Goal: Use online tool/utility: Use online tool/utility

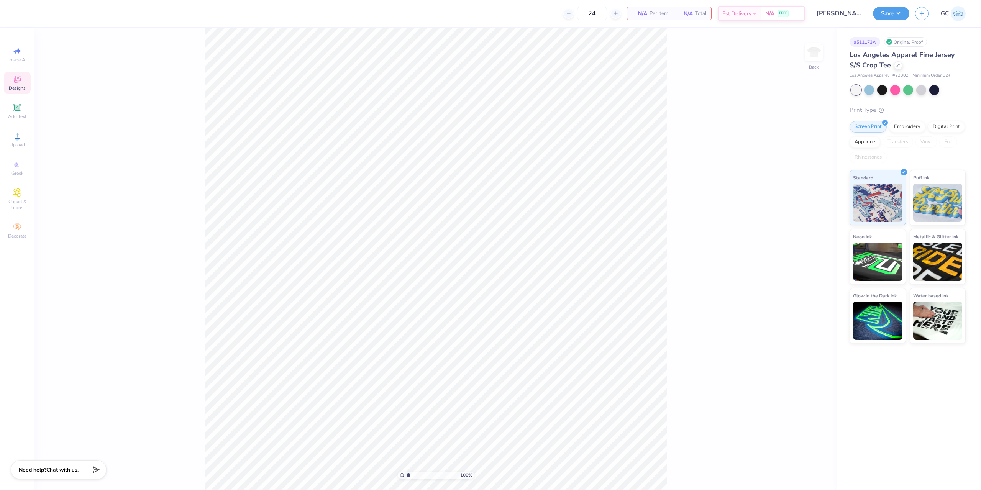
click at [14, 80] on icon at bounding box center [17, 79] width 9 height 9
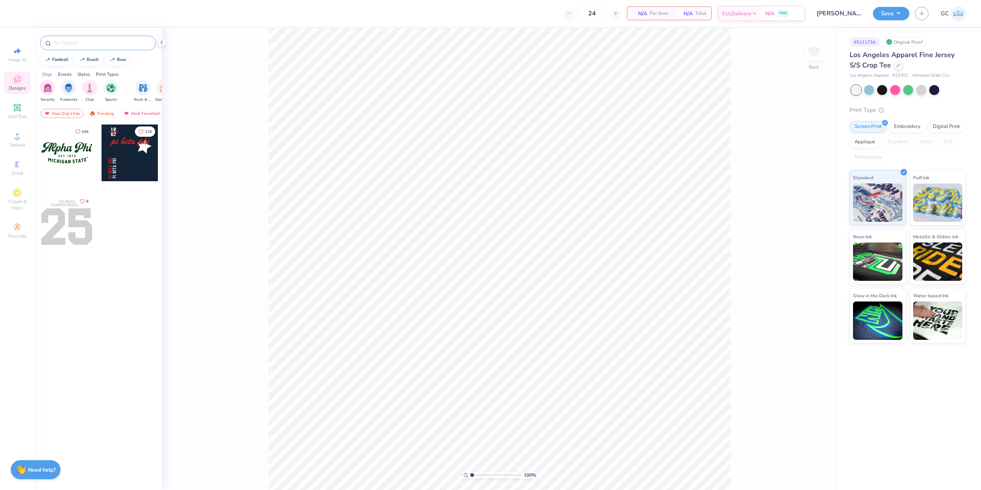
click at [105, 42] on input "text" at bounding box center [102, 43] width 98 height 8
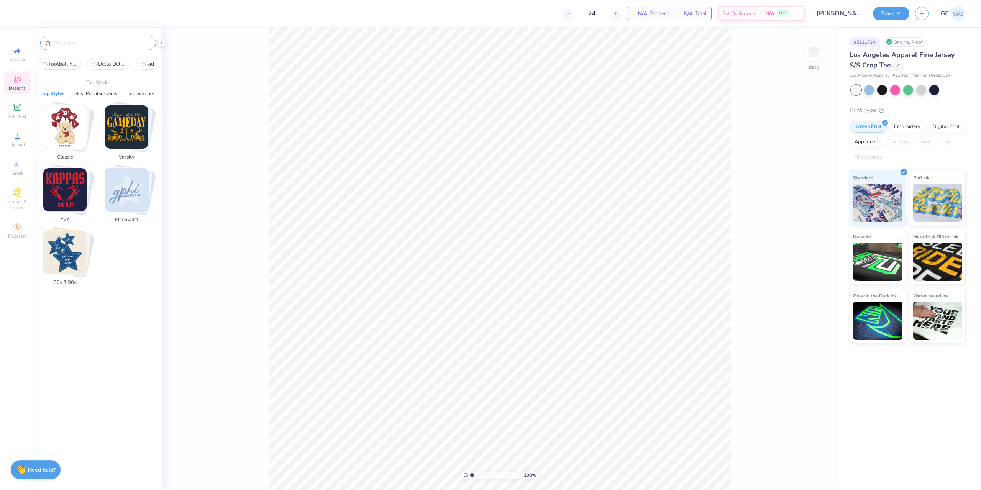
paste input "Handdrawn Safety Pin Dangles"
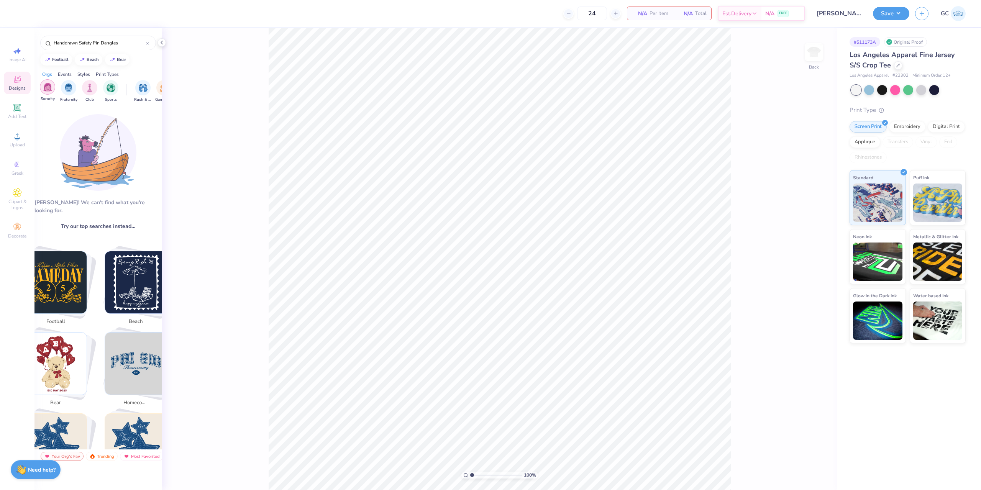
click at [52, 86] on img "filter for Sorority" at bounding box center [47, 87] width 9 height 9
click at [52, 81] on icon "filter for Sorority" at bounding box center [53, 81] width 3 height 3
click at [72, 83] on img "filter for Fraternity" at bounding box center [68, 87] width 8 height 9
click at [54, 81] on icon "filter for Fraternity" at bounding box center [53, 81] width 3 height 3
drag, startPoint x: 77, startPoint y: 42, endPoint x: 175, endPoint y: 41, distance: 98.1
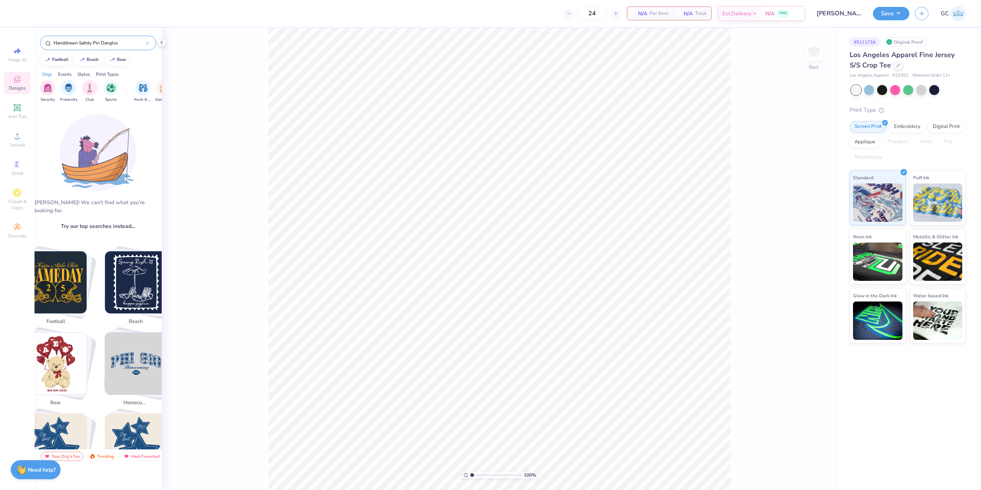
click at [175, 42] on div "24 N/A Per Item N/A Total Est. Delivery N/A FREE Design Title [PERSON_NAME] : […" at bounding box center [490, 245] width 981 height 490
type input "H"
type input "s"
type input "a"
type input "g"
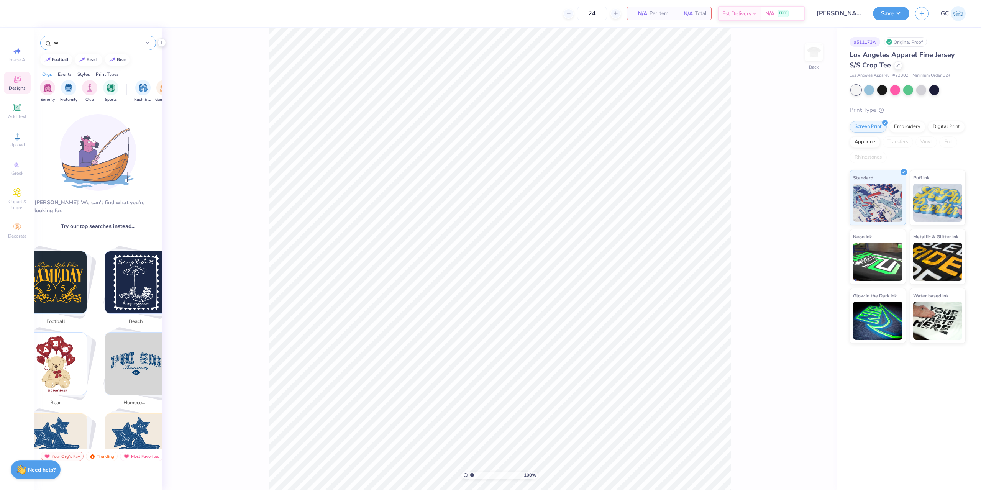
type input "s"
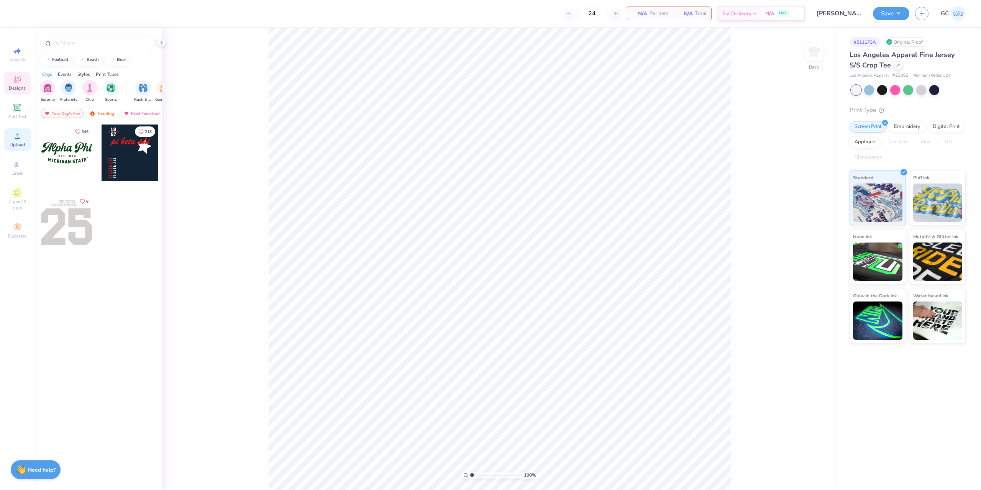
click at [20, 136] on icon at bounding box center [17, 135] width 9 height 9
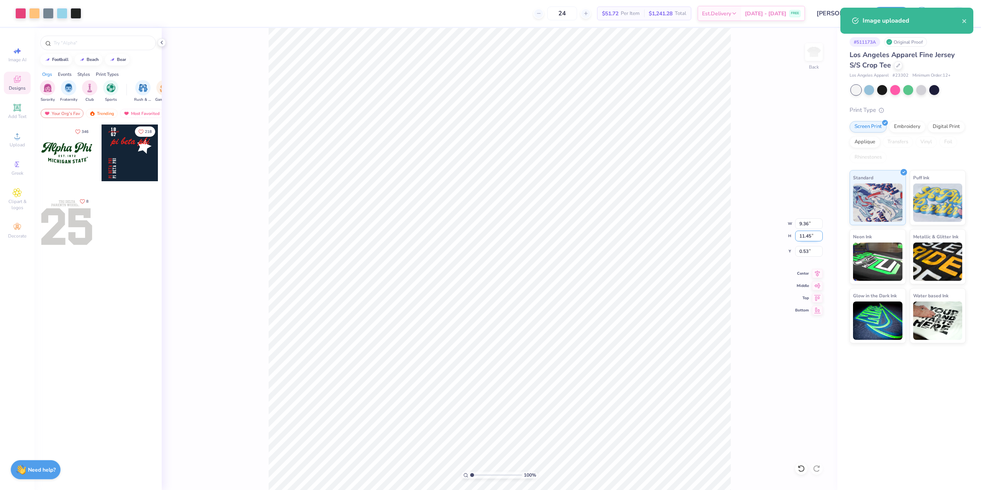
drag, startPoint x: 798, startPoint y: 236, endPoint x: 814, endPoint y: 237, distance: 16.1
click at [814, 237] on input "11.45" at bounding box center [809, 236] width 28 height 11
type input "5"
type input "4.09"
type input "5.00"
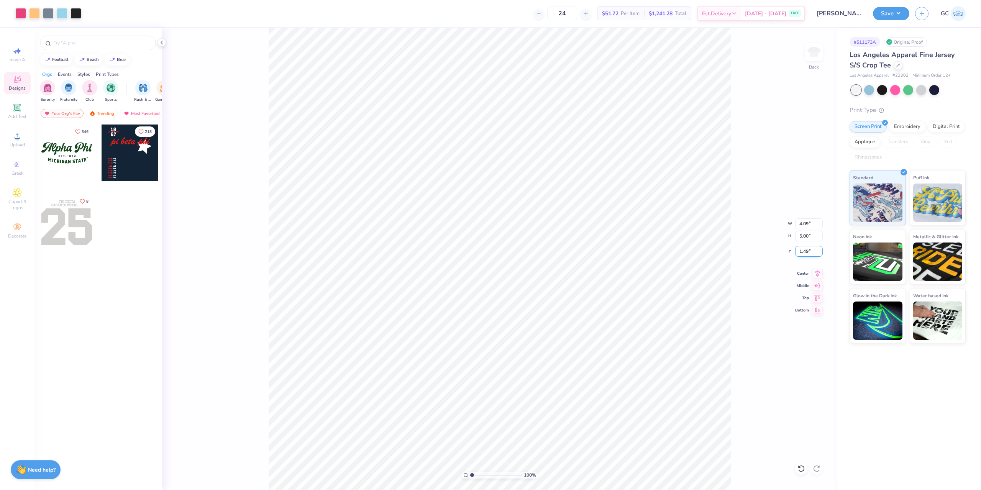
drag, startPoint x: 808, startPoint y: 251, endPoint x: 804, endPoint y: 251, distance: 4.2
click at [804, 251] on input "1.49" at bounding box center [809, 251] width 28 height 11
type input "1.50"
type input "1.52"
click at [808, 251] on input "1.52" at bounding box center [809, 251] width 28 height 11
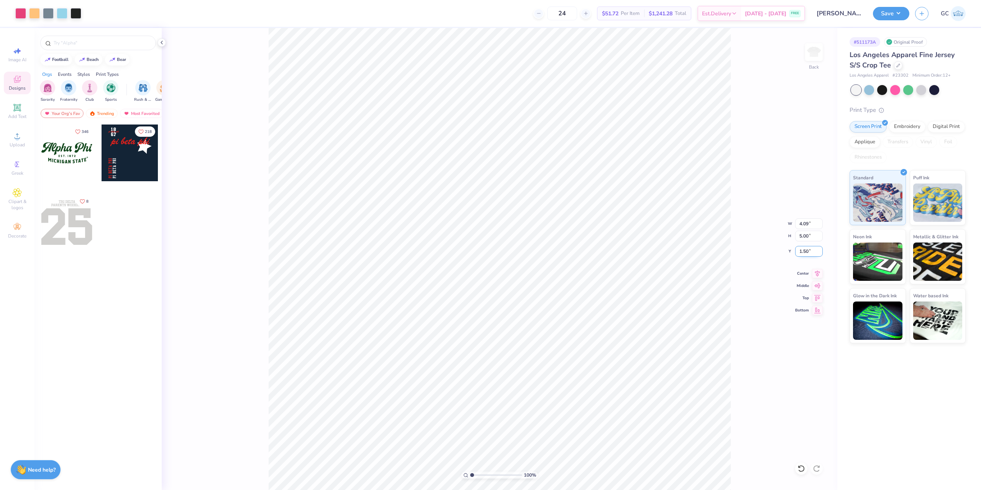
type input "1.50"
click at [911, 10] on div "Save GC" at bounding box center [927, 13] width 108 height 27
click at [901, 14] on button "Save" at bounding box center [891, 12] width 36 height 13
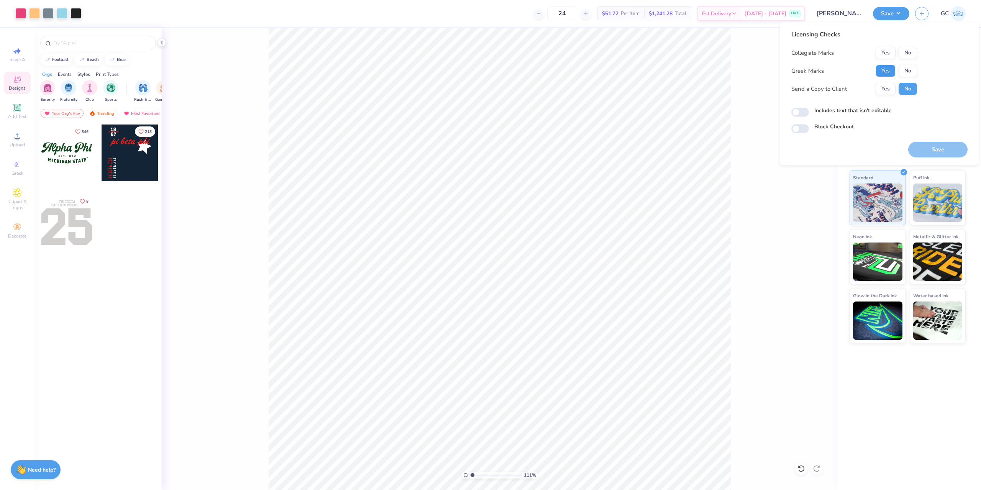
click at [877, 74] on button "Yes" at bounding box center [886, 71] width 20 height 12
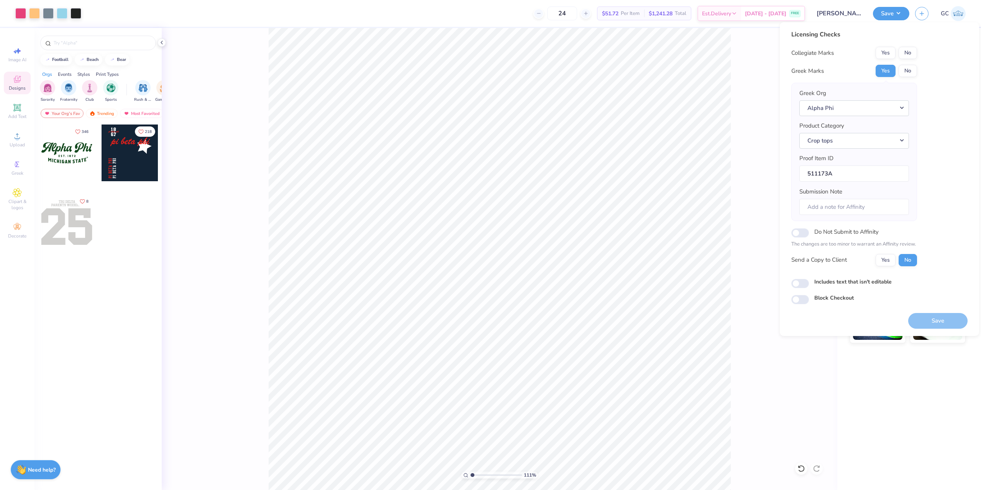
click at [913, 54] on button "No" at bounding box center [908, 53] width 18 height 12
click at [924, 318] on button "Save" at bounding box center [938, 321] width 59 height 16
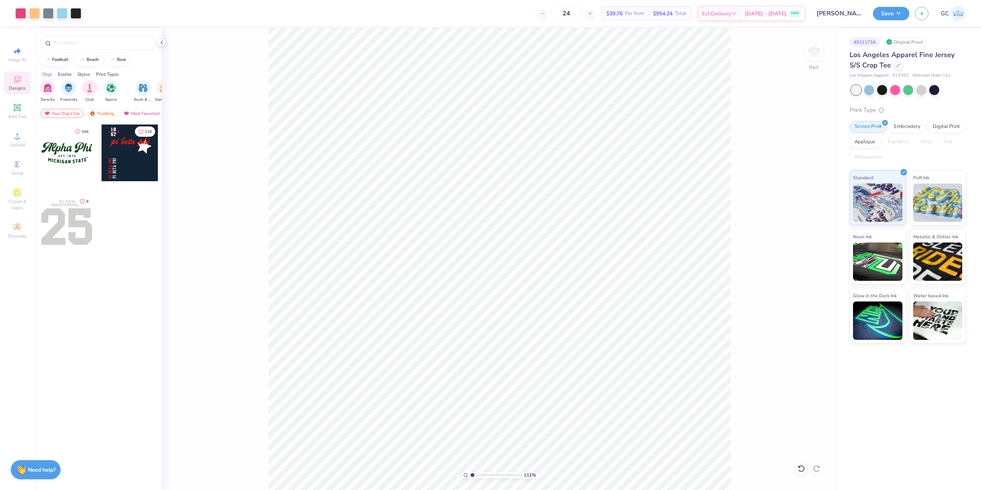
type input "1.10522621487156"
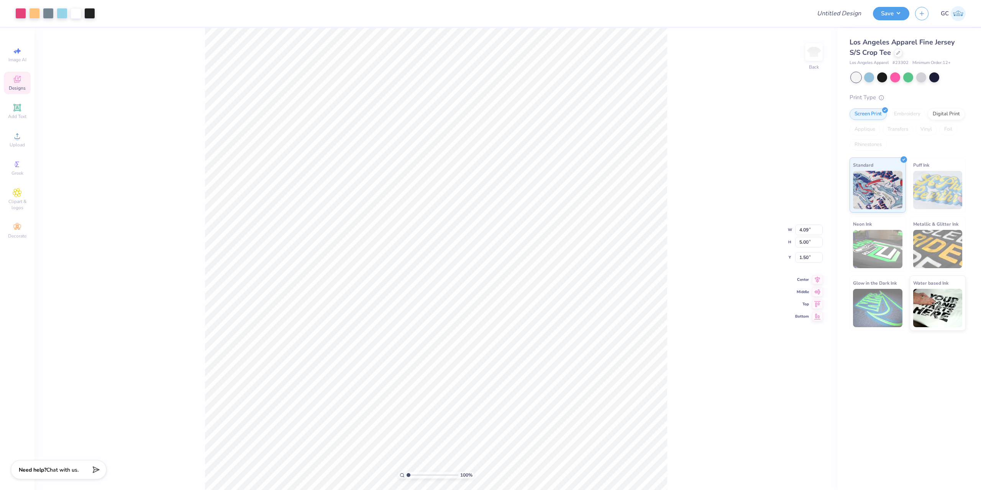
type input "2.47"
click at [800, 471] on icon at bounding box center [801, 468] width 7 height 7
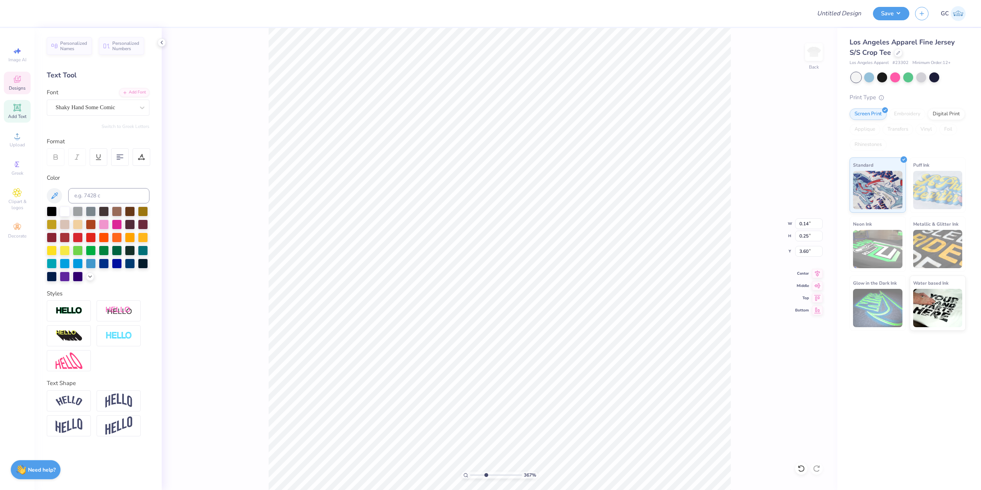
type input "3.6716840780171"
type input "2.08"
type input "2.43"
type input "3.40"
type input "3.6716840780171"
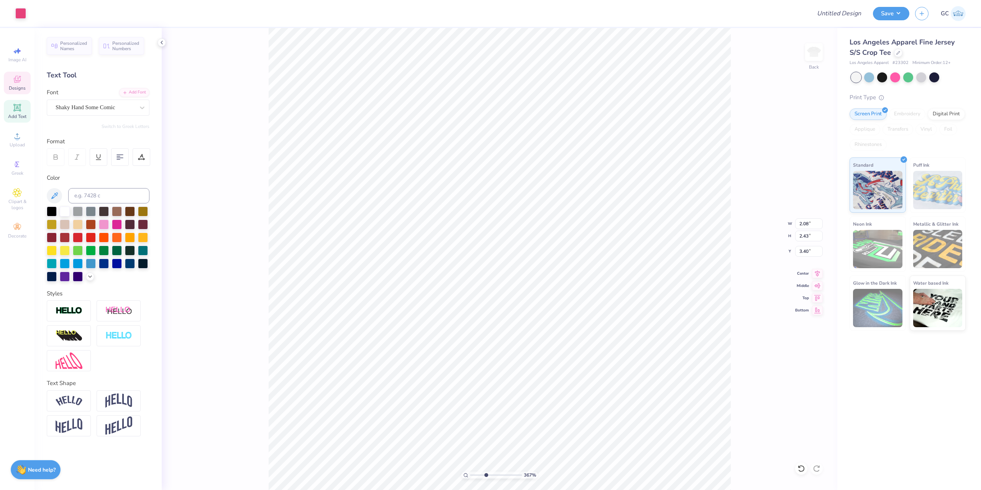
type input "4.39"
click at [800, 468] on icon at bounding box center [800, 467] width 2 height 2
type input "3.6716840780171"
type input "0.14"
type input "0.25"
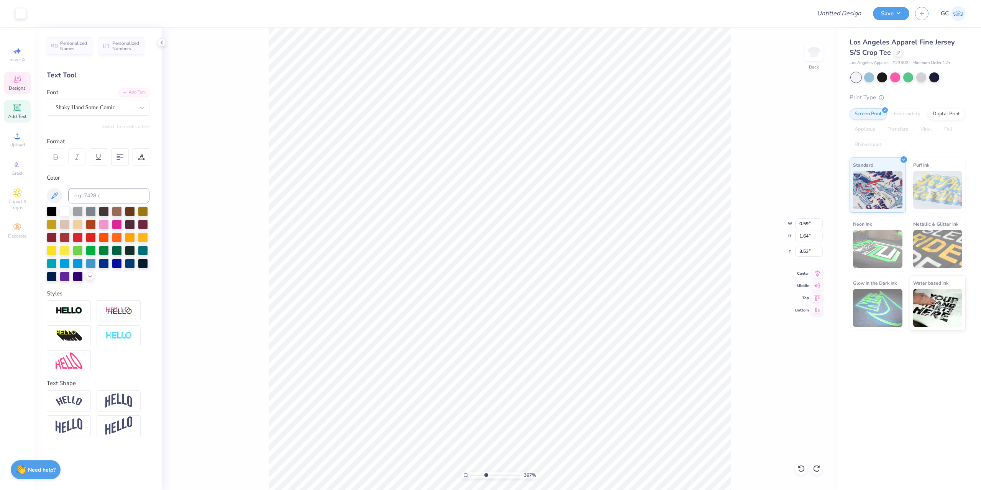
type input "3.60"
type input "3.6716840780171"
type textarea "a"
type input "3.6716840780171"
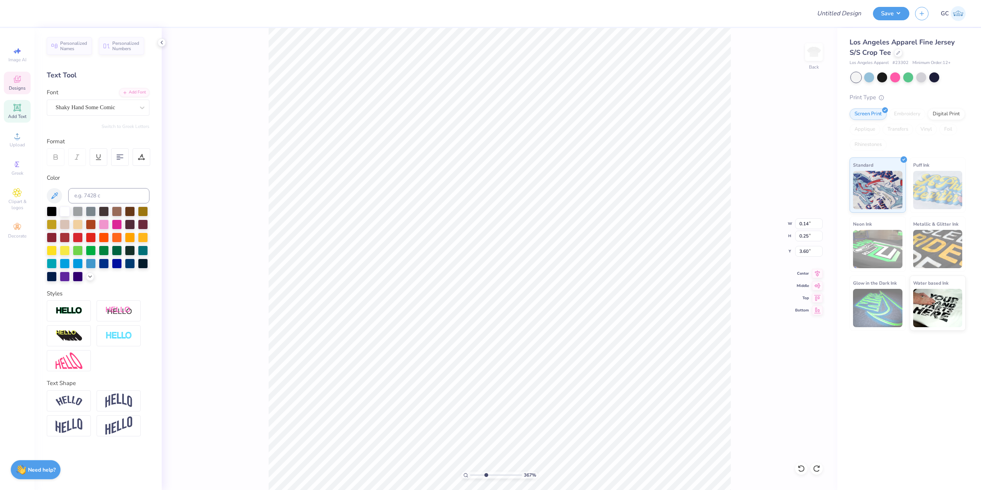
type input "3.6716840780171"
type textarea "A"
type input "3.6716840780171"
type textarea "P"
type input "3.6716840780171"
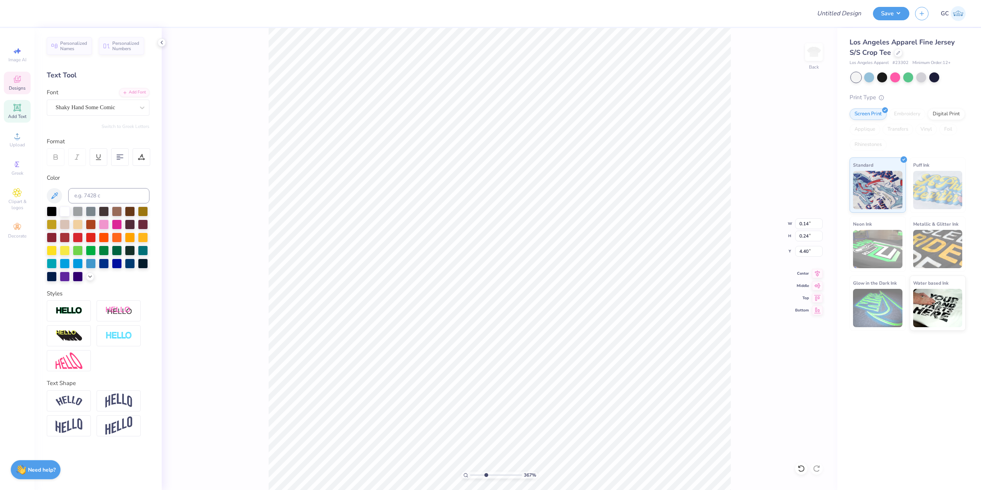
type textarea "H"
type input "3.6716840780171"
type textarea "I"
type input "3.6716840780171"
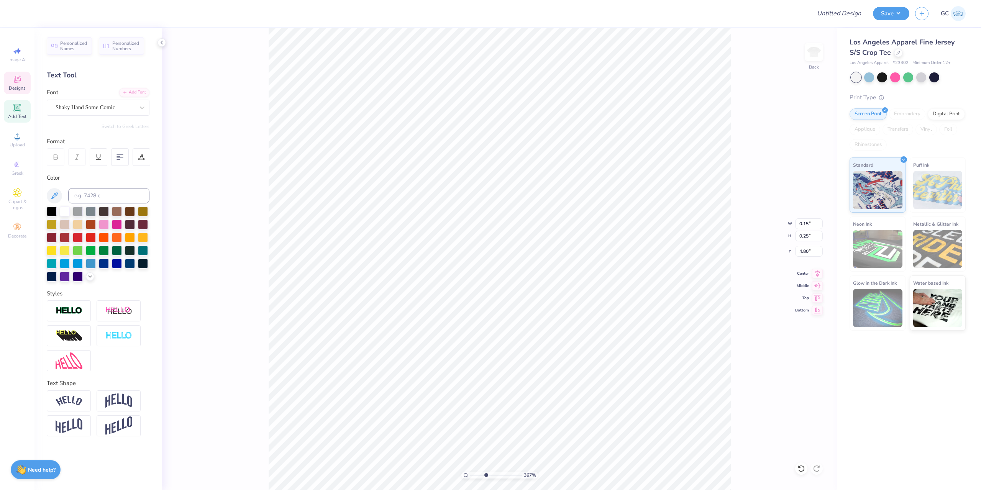
type input "4.09"
type input "5.00"
type input "1.50"
type input "3.6716840780171"
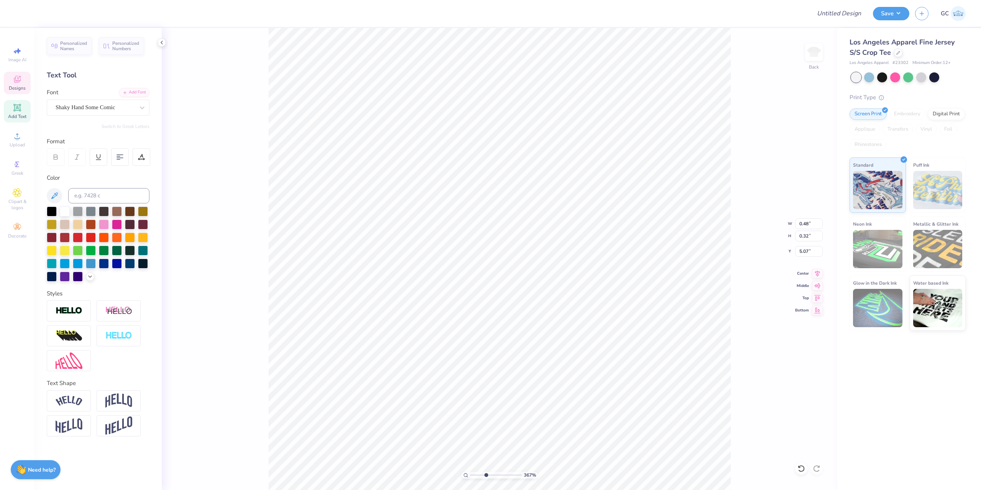
type textarea "1872"
type input "10"
type input "5.07"
type input "0.53"
type input "0.29"
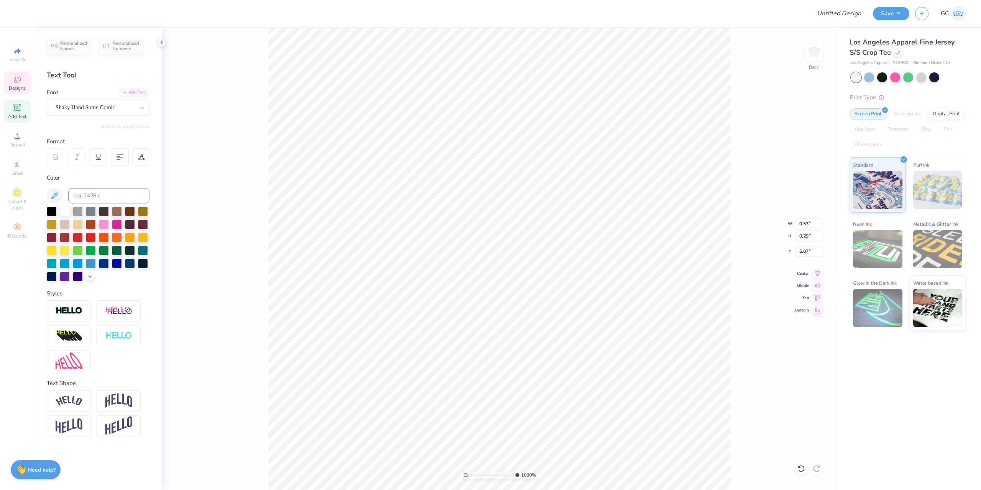
type input "5.08"
click at [341, 27] on div "Art colors Design Title Save GC Image AI Designs Add Text Upload Greek Clipart …" at bounding box center [490, 245] width 981 height 490
click at [531, 354] on li "Download vector" at bounding box center [524, 353] width 60 height 15
click at [803, 470] on icon at bounding box center [802, 469] width 8 height 8
click at [802, 470] on icon at bounding box center [802, 469] width 8 height 8
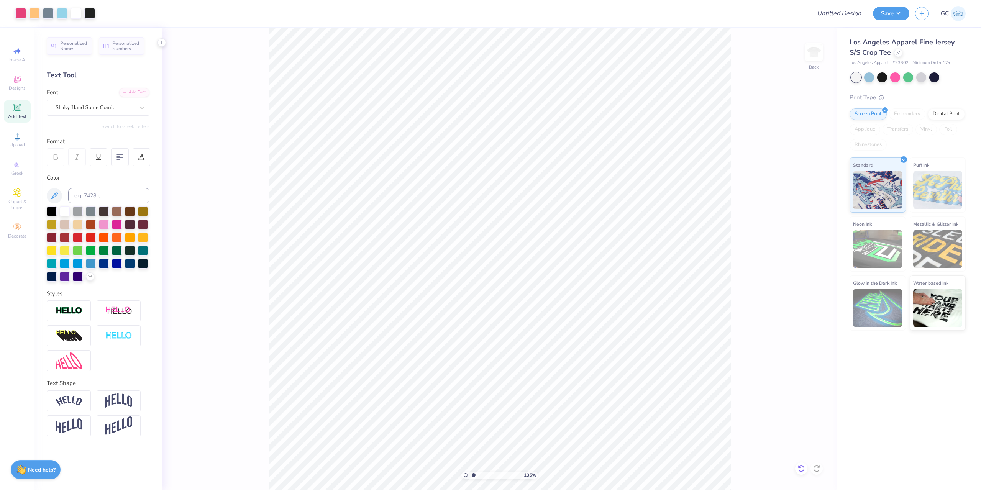
click at [802, 470] on icon at bounding box center [802, 469] width 8 height 8
click at [801, 470] on icon at bounding box center [802, 469] width 8 height 8
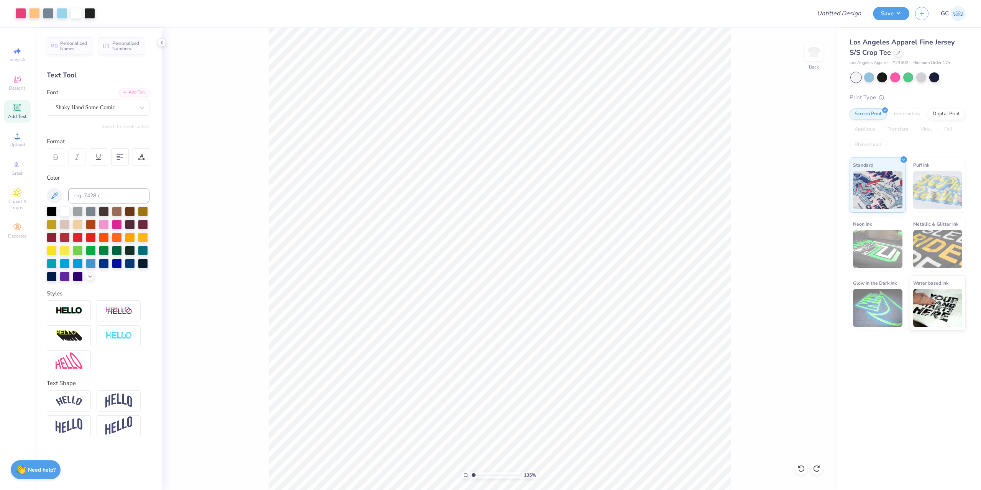
click at [800, 470] on icon at bounding box center [802, 469] width 8 height 8
click at [799, 470] on div "135 % Back" at bounding box center [500, 259] width 676 height 462
click at [799, 469] on div "135 % Back" at bounding box center [500, 259] width 676 height 462
click at [803, 467] on div "135 % Back" at bounding box center [500, 259] width 676 height 462
click at [800, 464] on div "135 % Back" at bounding box center [500, 259] width 676 height 462
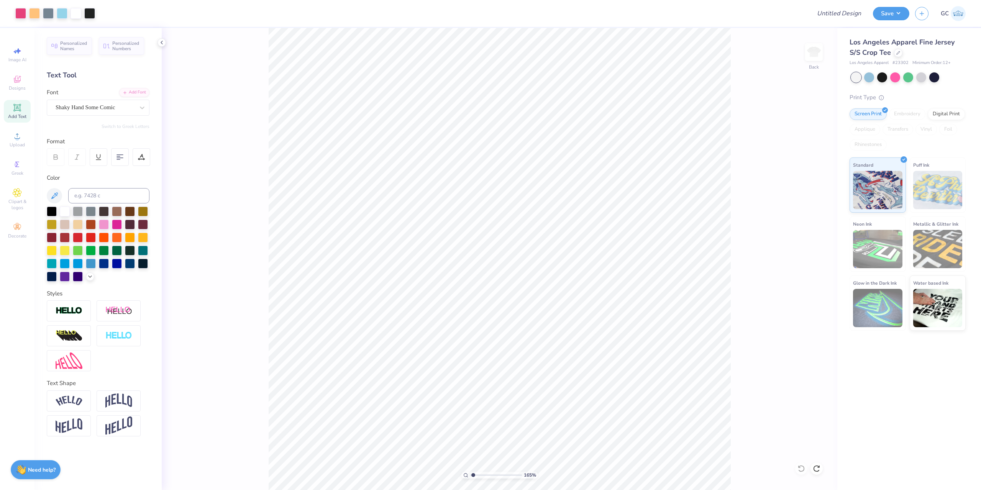
type input "1.10681260672262"
